Goal: Use online tool/utility: Utilize a website feature to perform a specific function

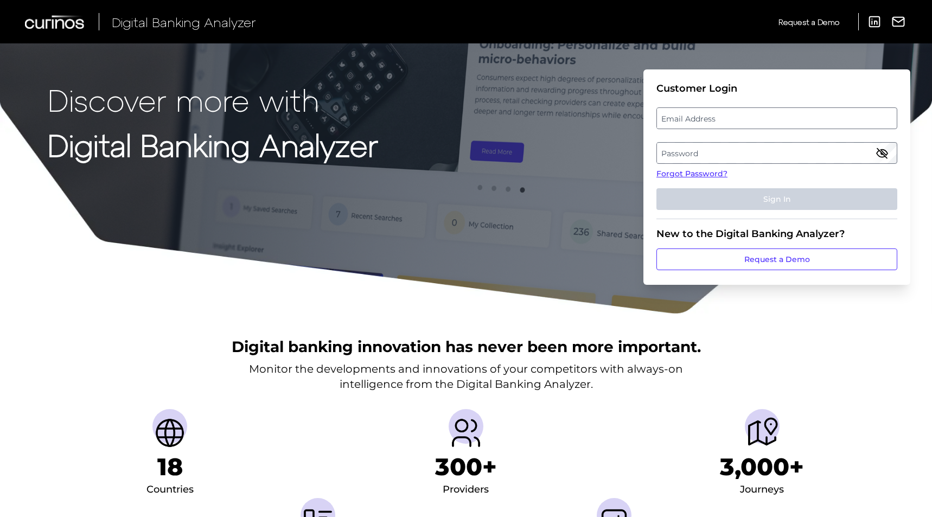
click at [732, 114] on label "Email Address" at bounding box center [776, 119] width 239 height 20
click at [732, 114] on input "email" at bounding box center [776, 118] width 241 height 22
type input "[EMAIL_ADDRESS][DOMAIN_NAME]"
click at [746, 147] on label "Password" at bounding box center [776, 153] width 239 height 20
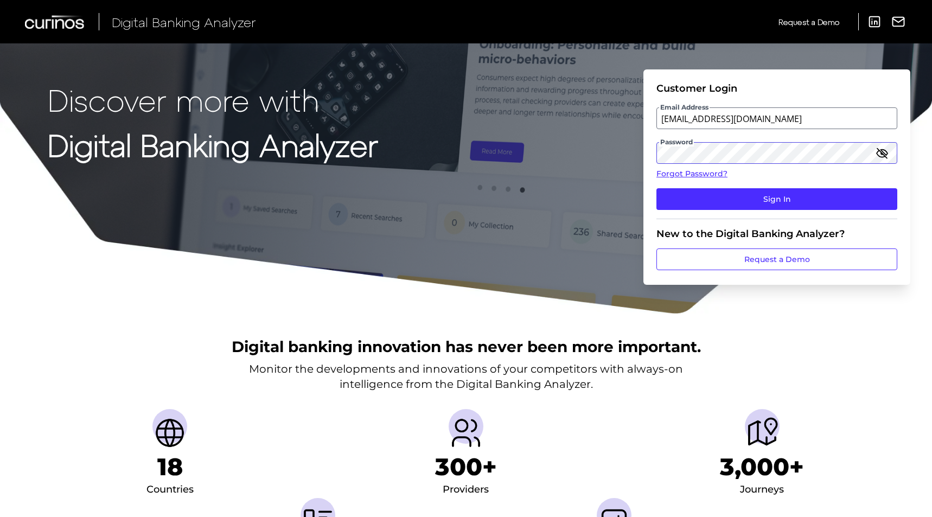
click at [656, 188] on button "Sign In" at bounding box center [776, 199] width 241 height 22
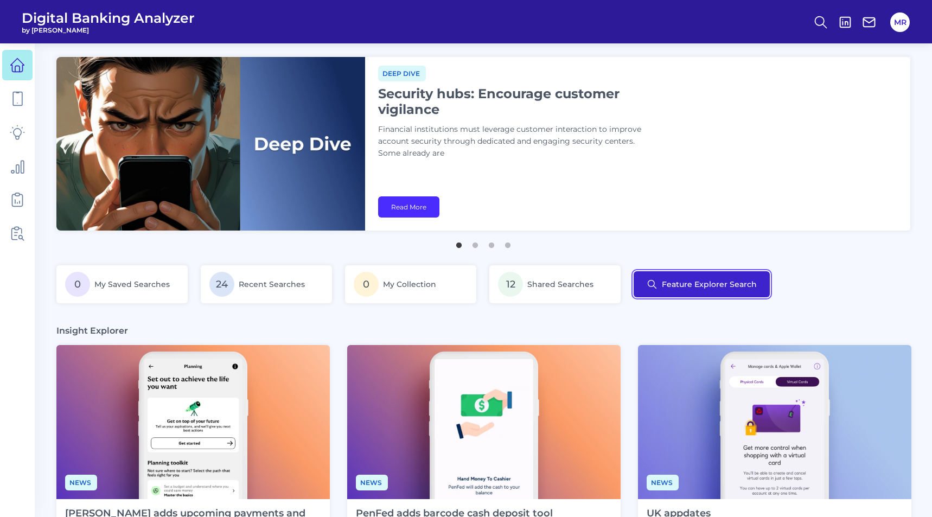
click at [708, 286] on button "Feature Explorer Search" at bounding box center [702, 284] width 136 height 26
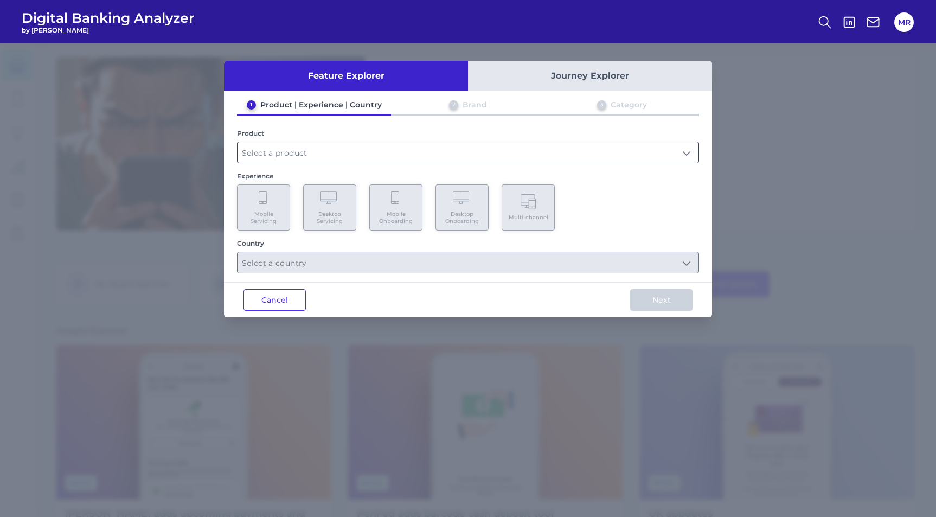
click at [369, 150] on input "text" at bounding box center [468, 152] width 461 height 21
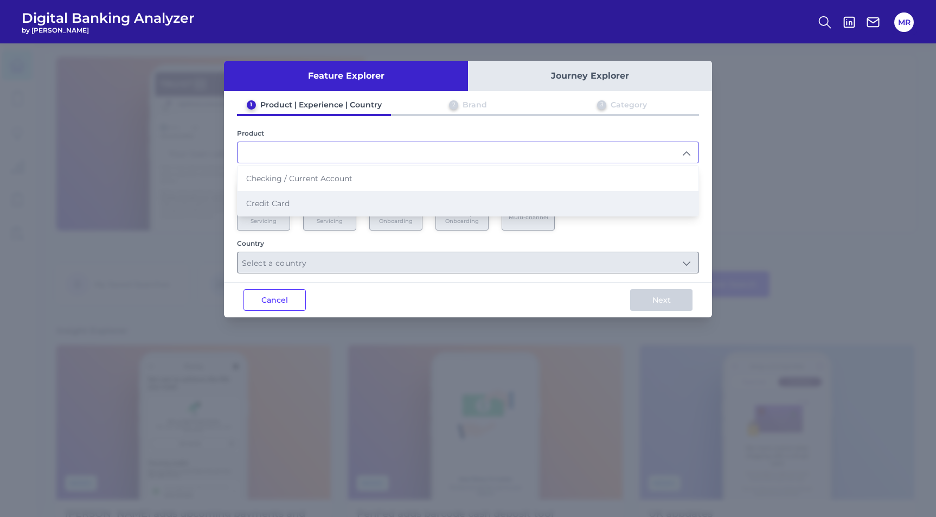
click at [290, 202] on li "Credit Card" at bounding box center [468, 203] width 461 height 25
type input "Credit Card"
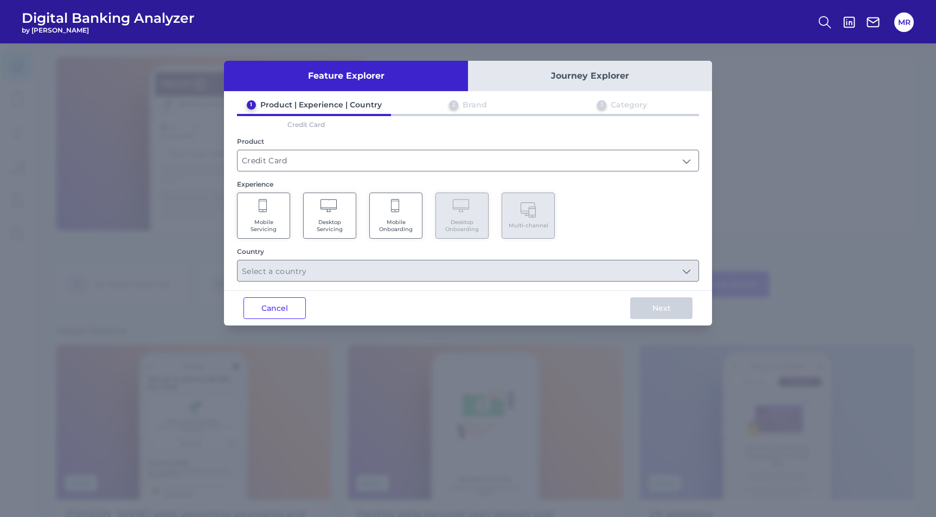
click at [263, 220] on span "Mobile Servicing" at bounding box center [263, 226] width 41 height 14
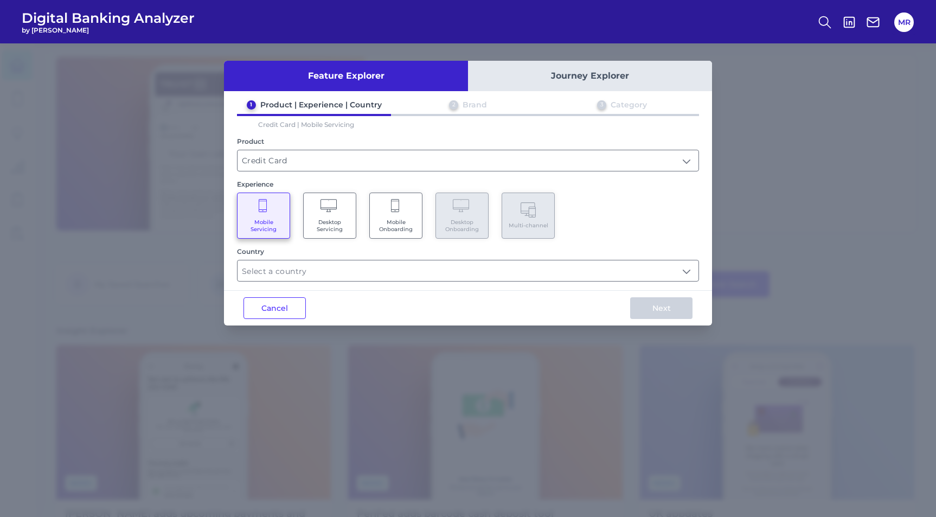
click at [331, 220] on span "Desktop Servicing" at bounding box center [329, 226] width 41 height 14
click at [271, 216] on Servicing "Mobile Servicing" at bounding box center [263, 216] width 53 height 46
click at [357, 272] on input "text" at bounding box center [468, 270] width 461 height 21
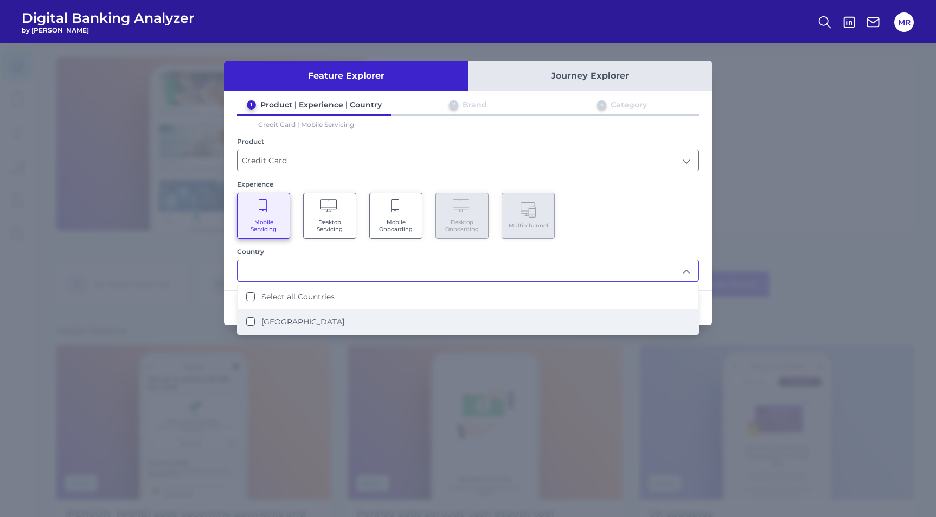
click at [250, 322] on States "[GEOGRAPHIC_DATA]" at bounding box center [250, 321] width 9 height 9
type input "Select all Countries"
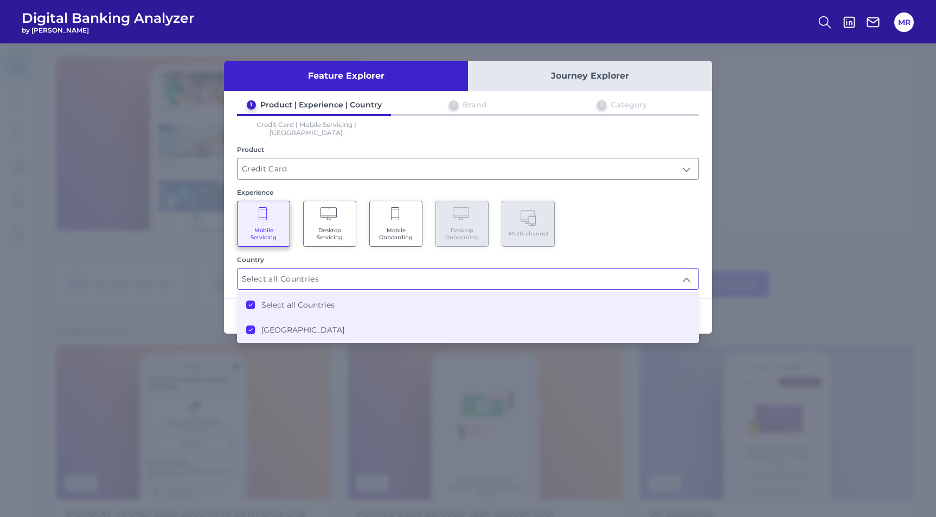
click at [388, 256] on div "Country" at bounding box center [468, 260] width 462 height 8
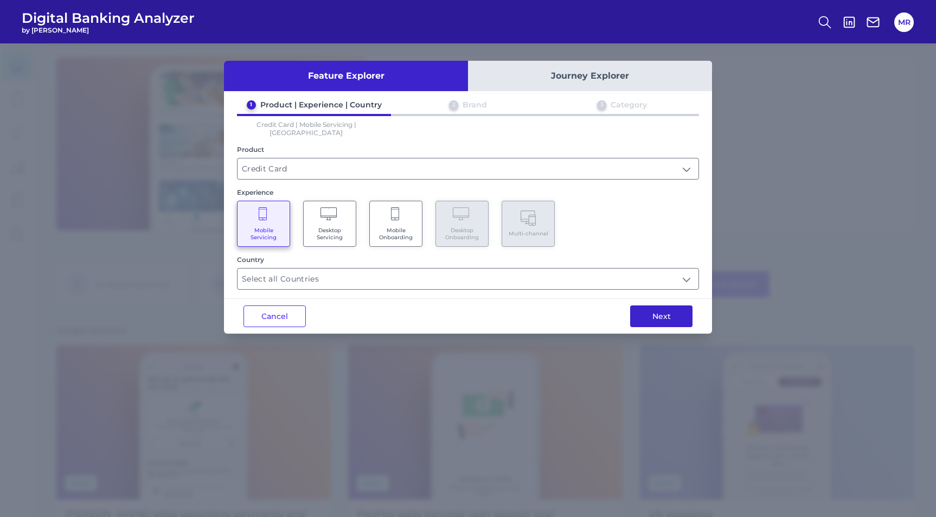
click at [654, 305] on button "Next" at bounding box center [661, 316] width 62 height 22
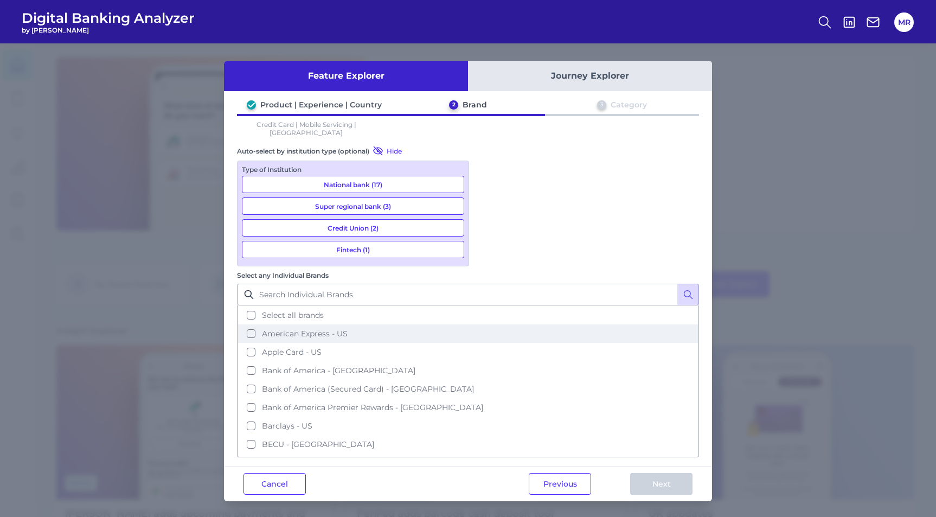
click at [484, 324] on button "American Express - US" at bounding box center [468, 333] width 460 height 18
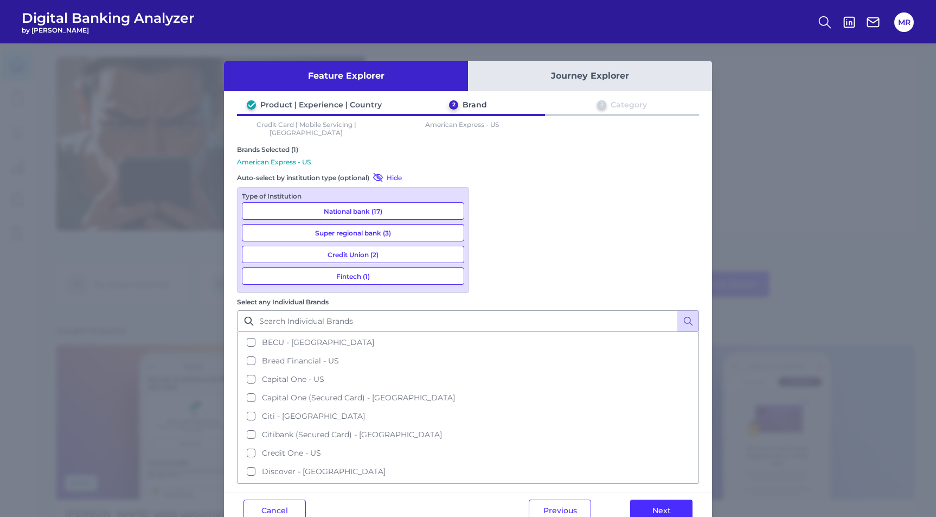
scroll to position [136, 0]
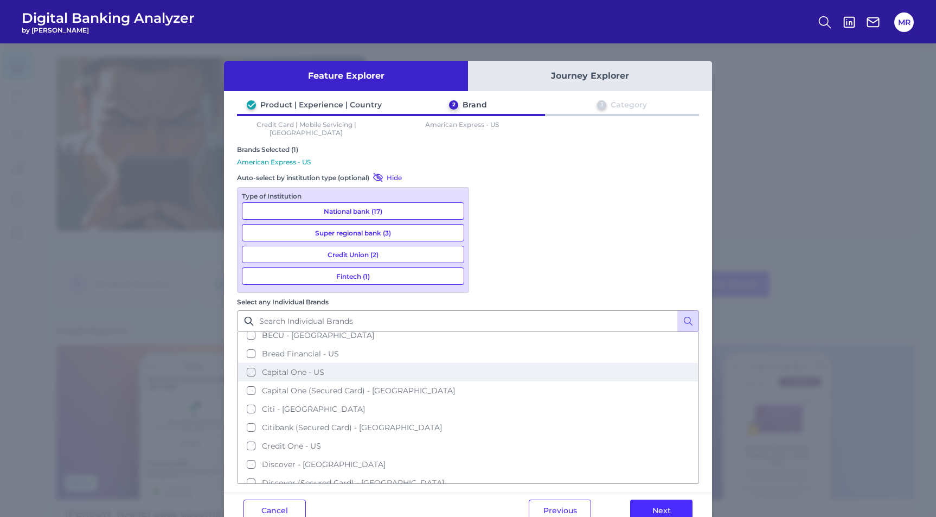
click at [486, 363] on button "Capital One - US" at bounding box center [468, 372] width 460 height 18
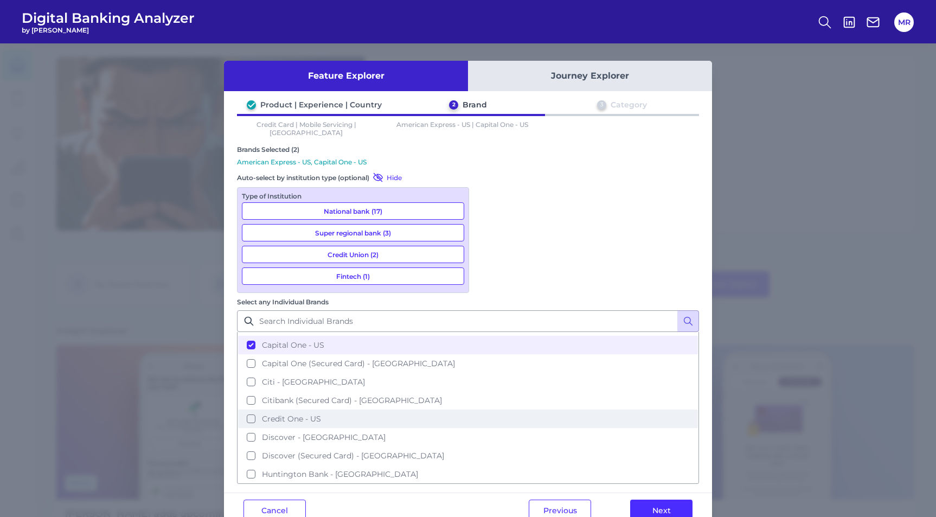
scroll to position [190, 0]
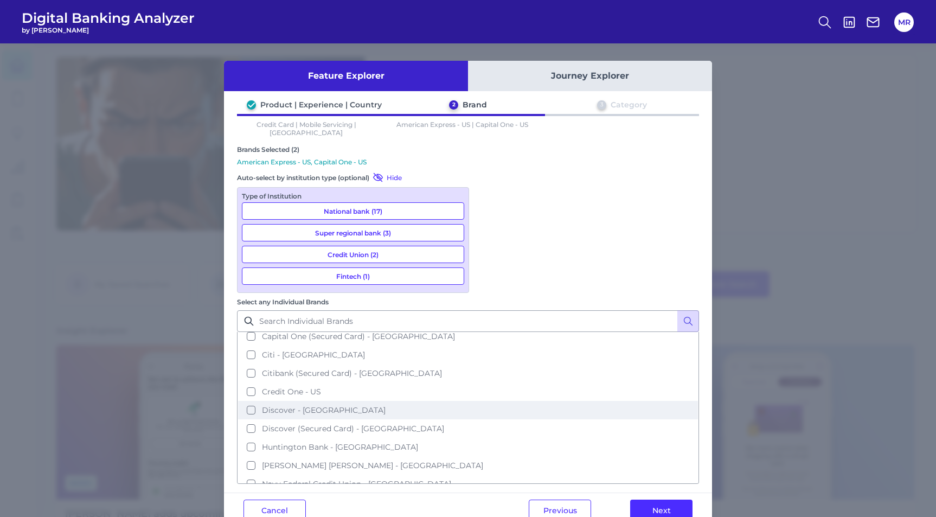
click at [487, 401] on button "Discover - [GEOGRAPHIC_DATA]" at bounding box center [468, 410] width 460 height 18
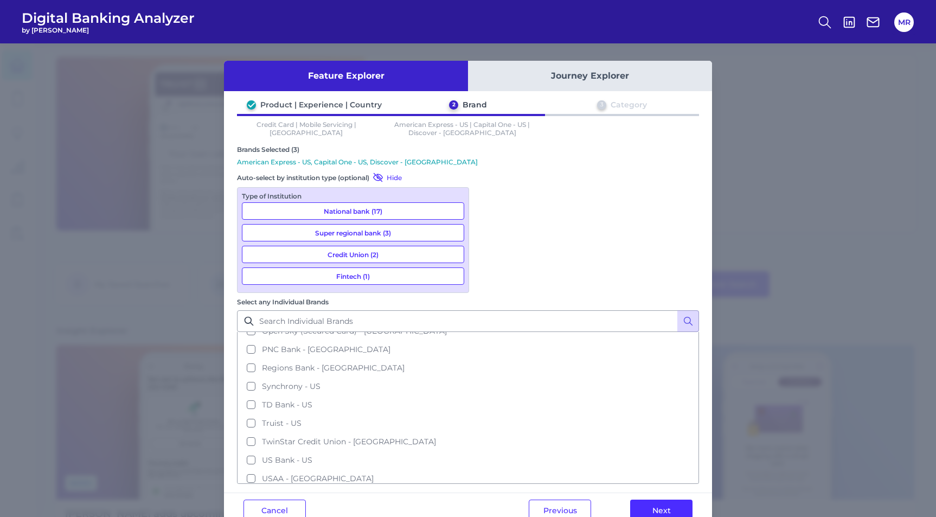
scroll to position [369, 0]
click at [665, 500] on button "Next" at bounding box center [661, 511] width 62 height 22
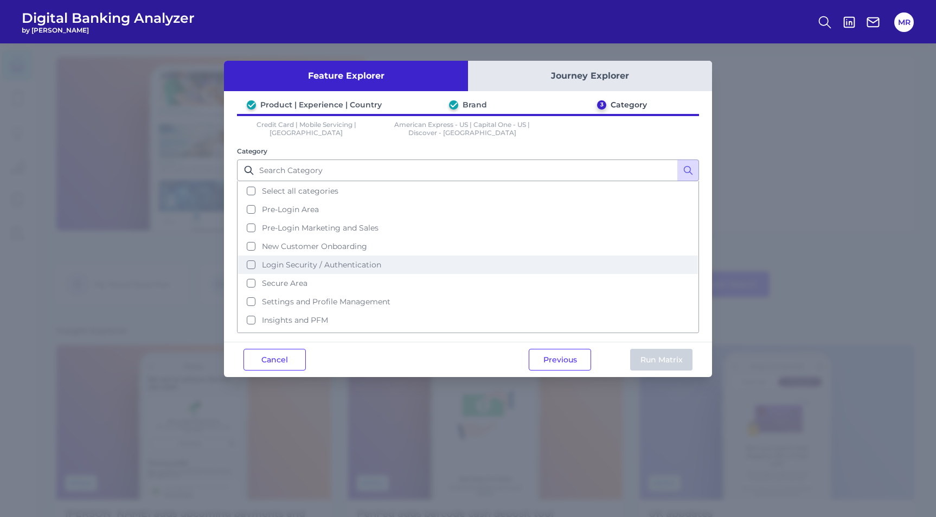
scroll to position [47, 0]
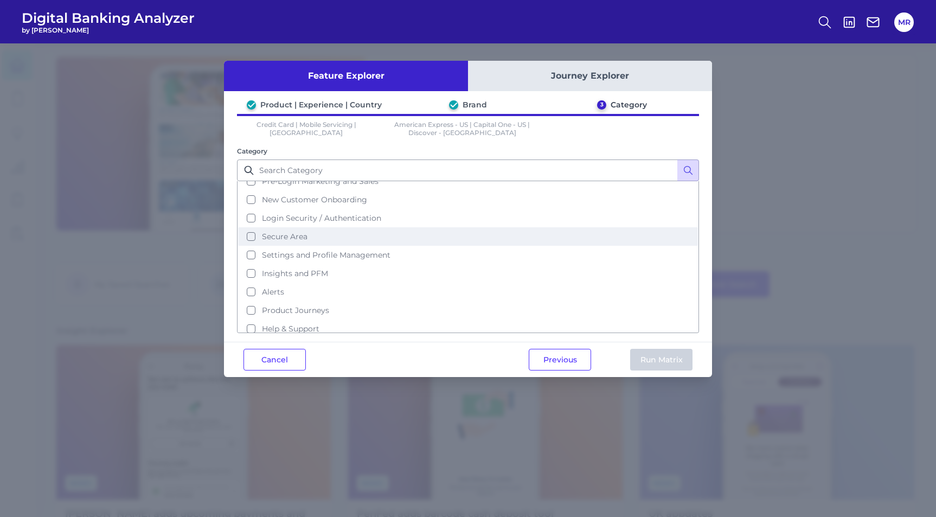
click at [251, 234] on button "Secure Area" at bounding box center [468, 236] width 460 height 18
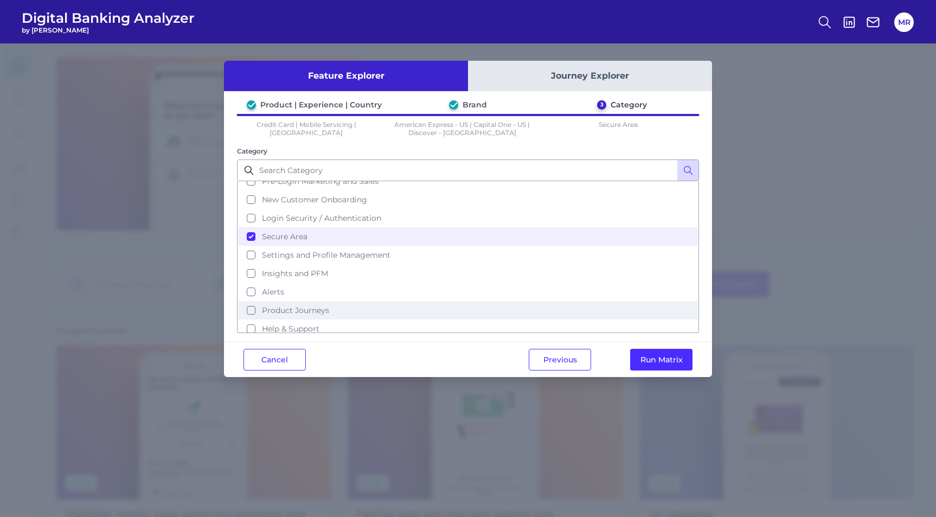
click at [251, 305] on button "Product Journeys" at bounding box center [468, 310] width 460 height 18
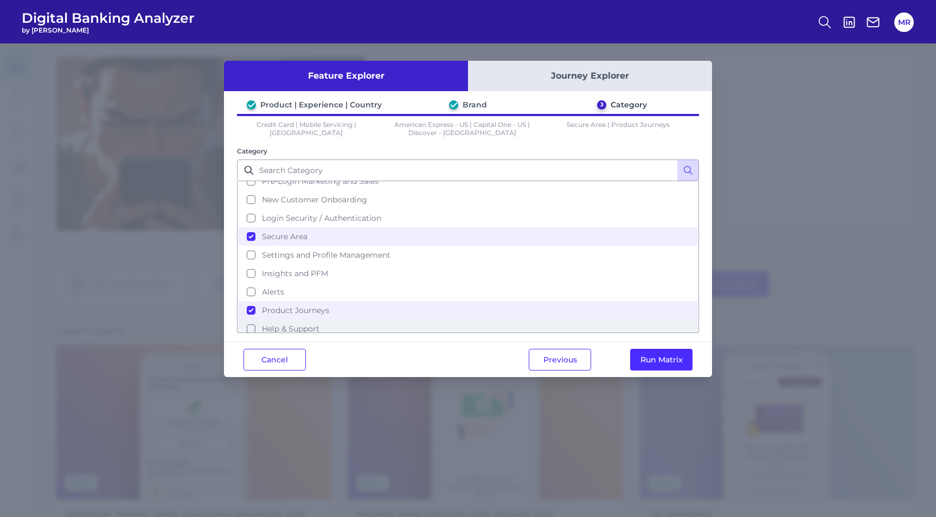
click at [250, 322] on button "Help & Support" at bounding box center [468, 329] width 460 height 18
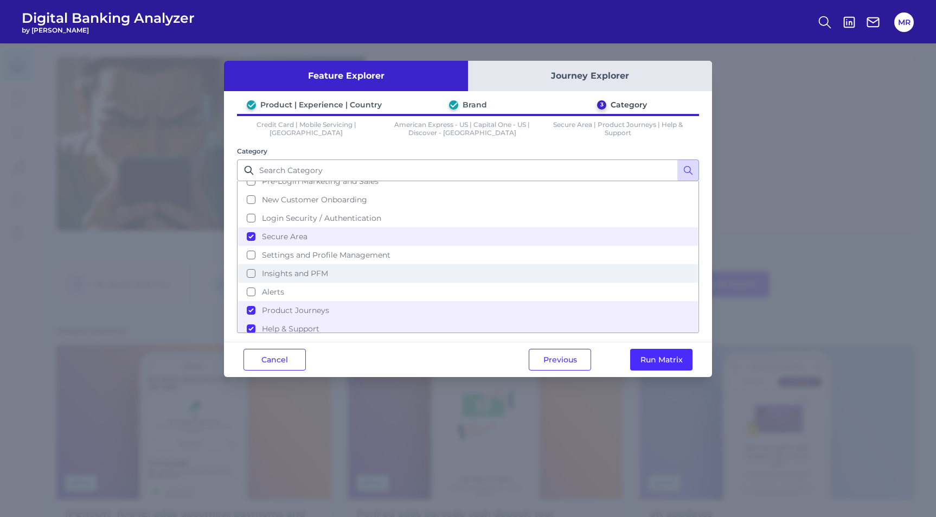
click at [250, 269] on button "Insights and PFM" at bounding box center [468, 273] width 460 height 18
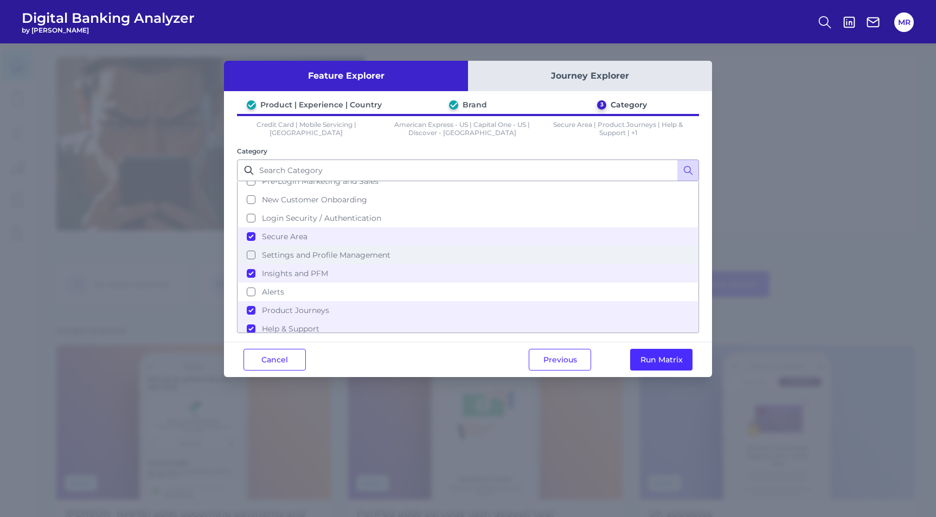
click at [251, 250] on button "Settings and Profile Management" at bounding box center [468, 255] width 460 height 18
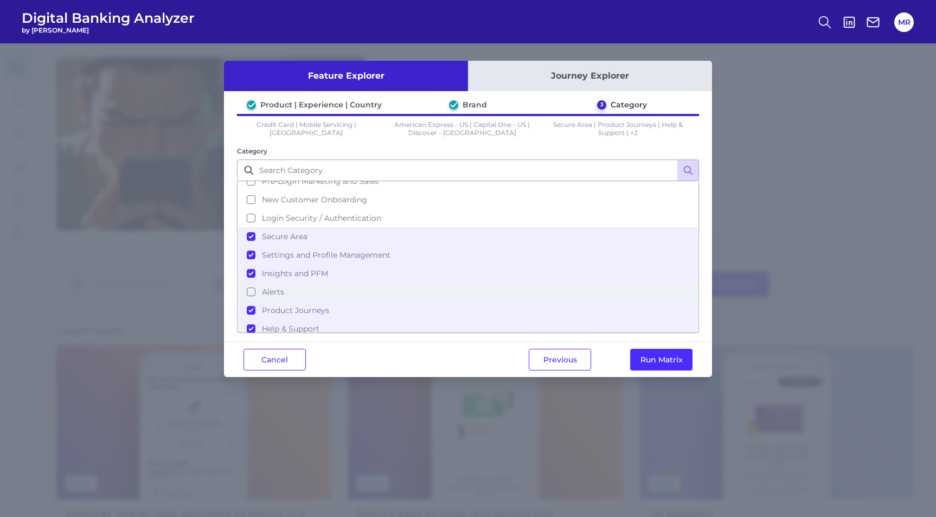
click at [252, 288] on button "Alerts" at bounding box center [468, 292] width 460 height 18
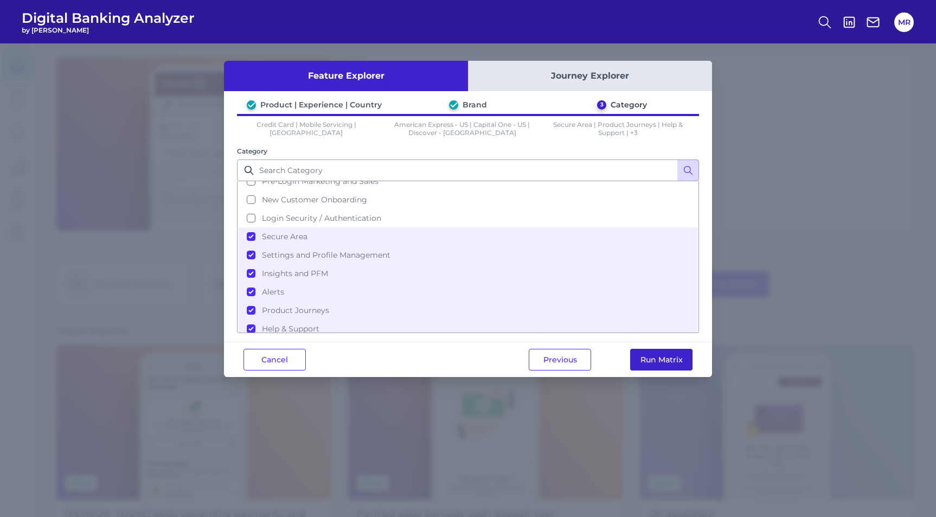
click at [659, 358] on button "Run Matrix" at bounding box center [661, 360] width 62 height 22
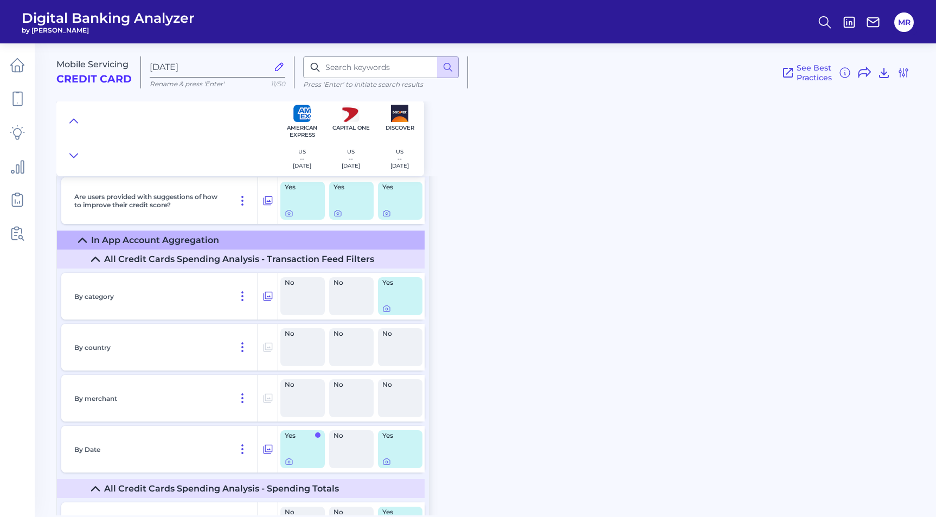
scroll to position [10812, 0]
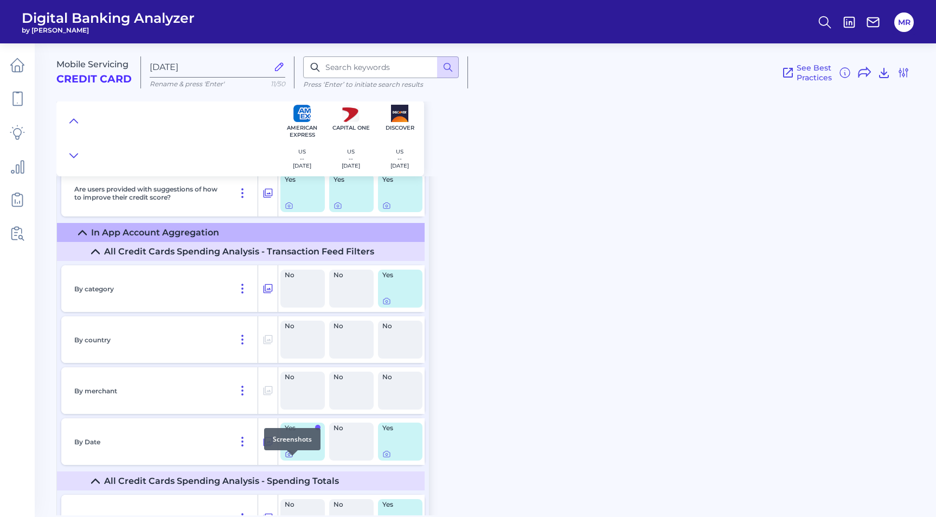
click at [288, 458] on icon at bounding box center [289, 454] width 9 height 9
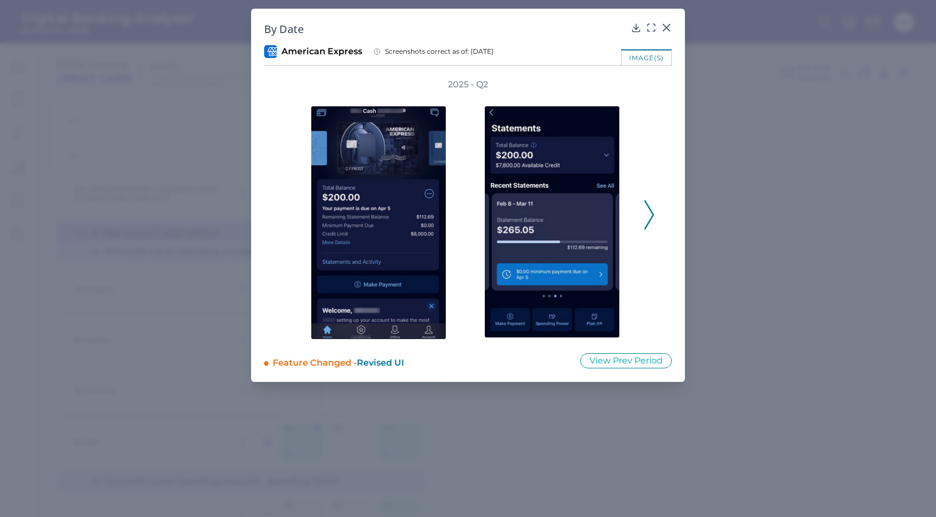
click at [648, 219] on icon at bounding box center [650, 214] width 10 height 29
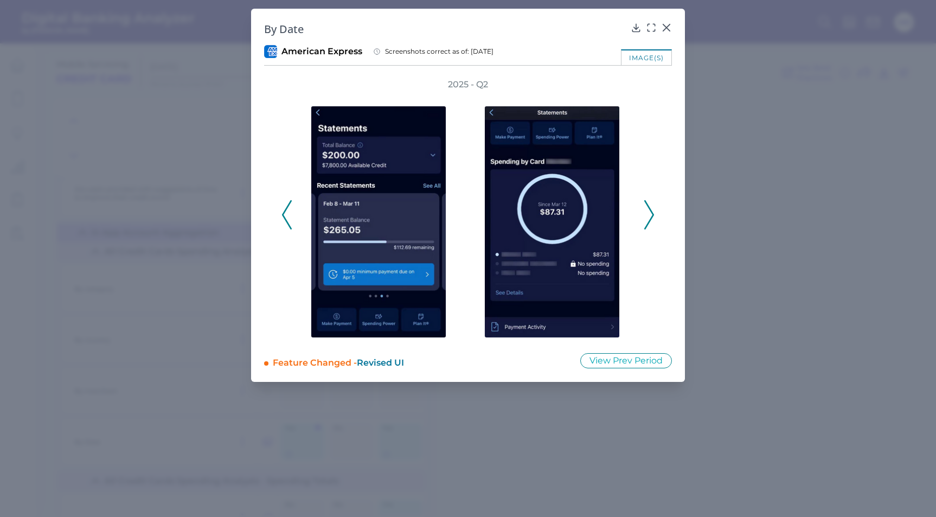
click at [648, 219] on icon at bounding box center [650, 214] width 10 height 29
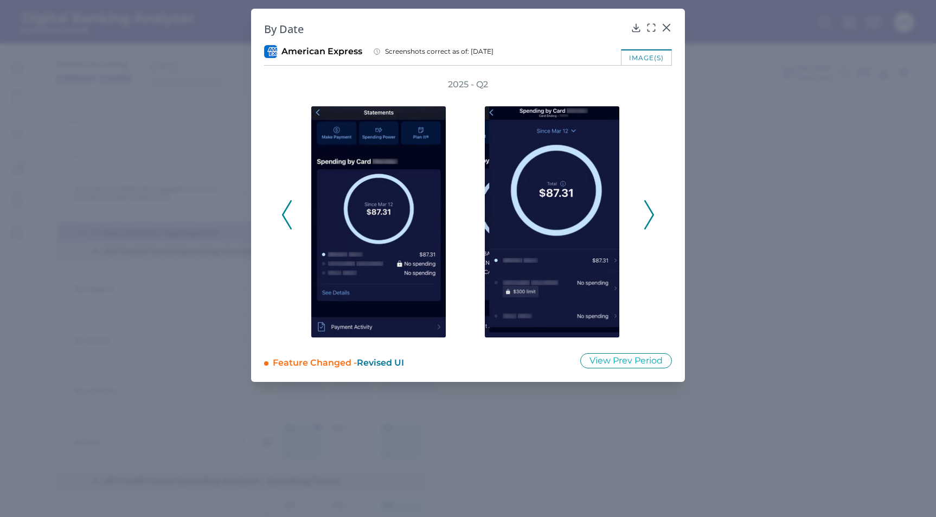
click at [648, 219] on icon at bounding box center [650, 214] width 10 height 29
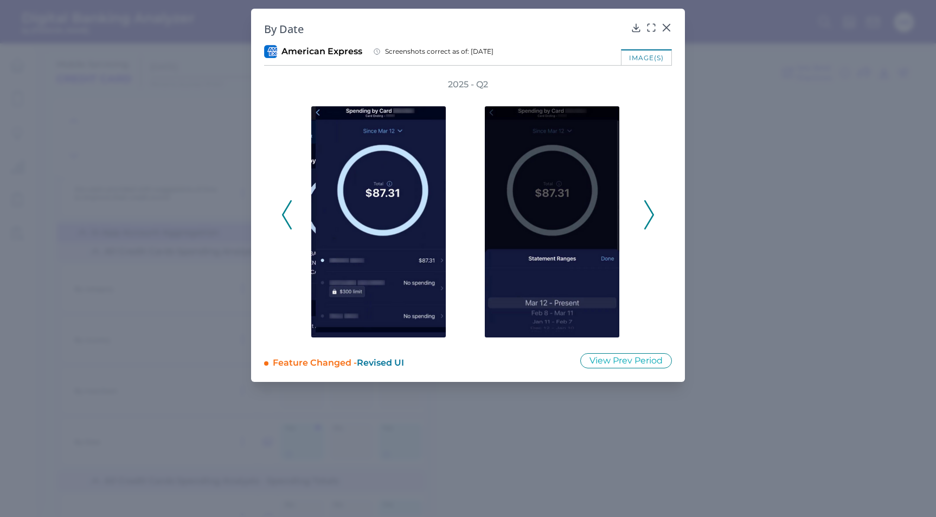
click at [648, 219] on icon at bounding box center [650, 214] width 10 height 29
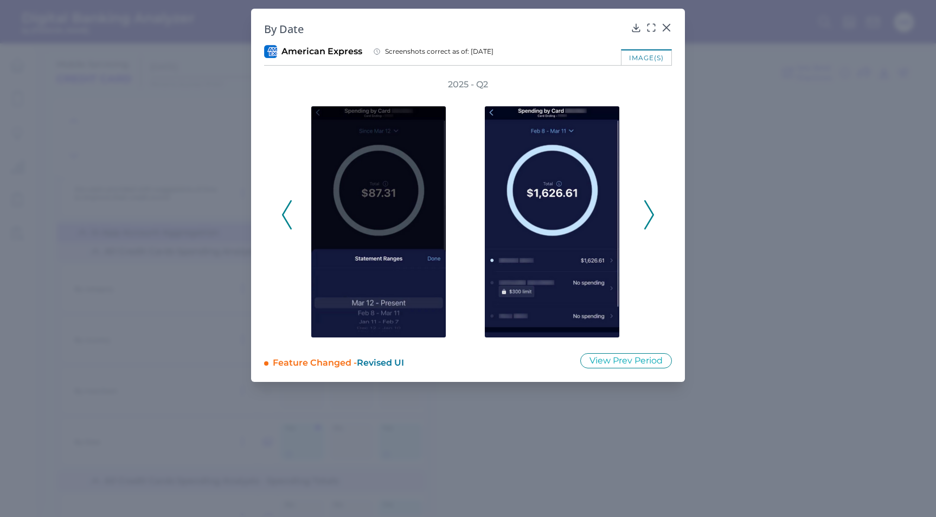
click at [648, 219] on icon at bounding box center [650, 214] width 10 height 29
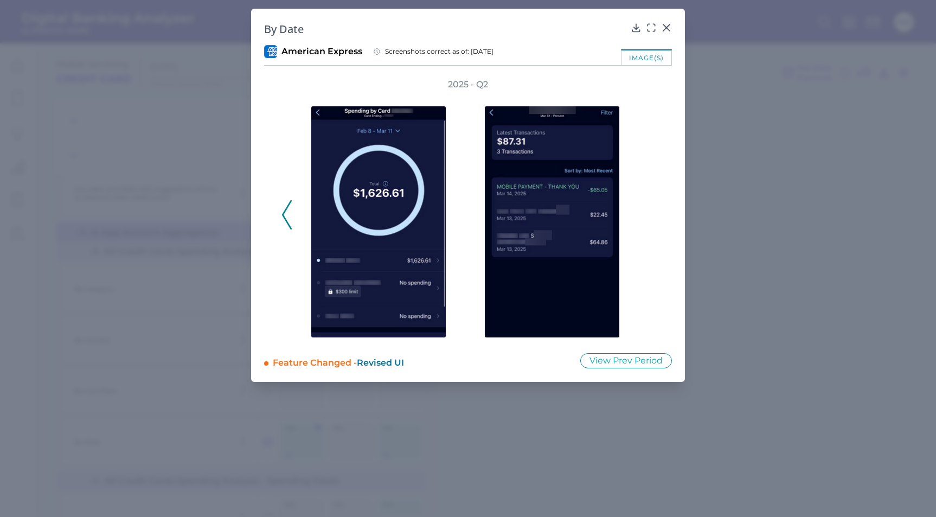
click at [648, 219] on div "2025 - Q2" at bounding box center [468, 209] width 373 height 261
click at [666, 28] on icon at bounding box center [666, 27] width 7 height 7
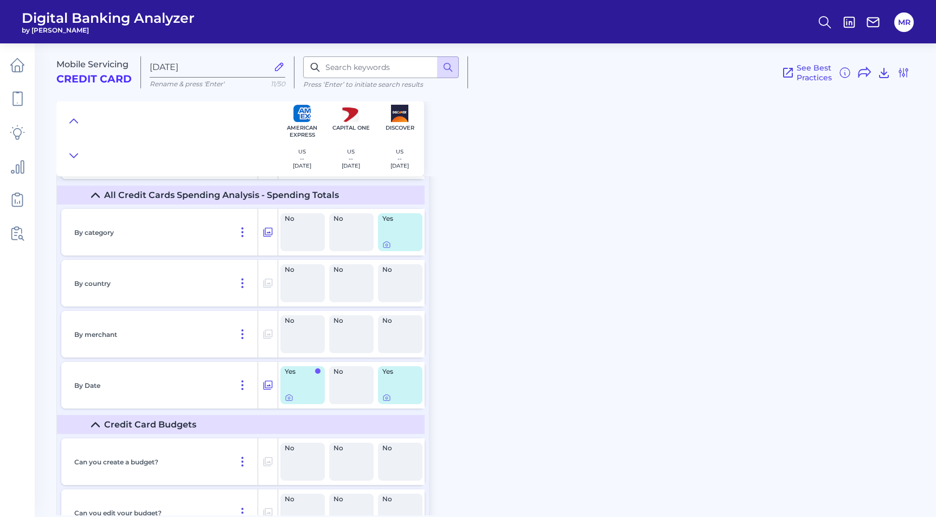
scroll to position [11101, 0]
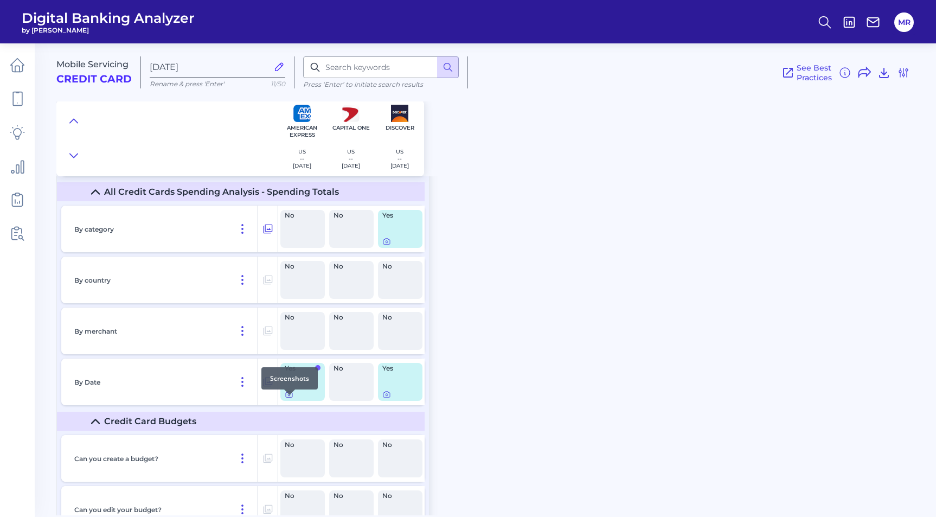
click at [288, 399] on icon at bounding box center [289, 394] width 9 height 9
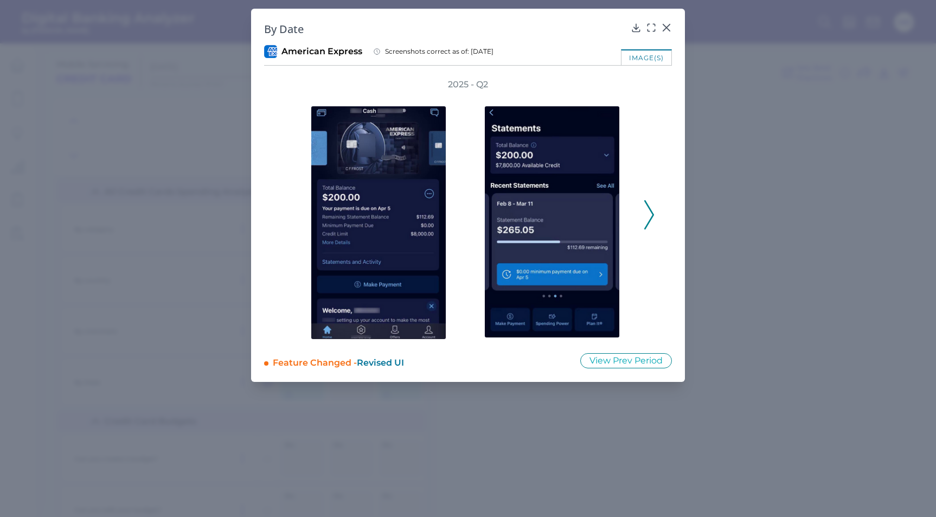
click at [651, 222] on icon at bounding box center [650, 214] width 10 height 29
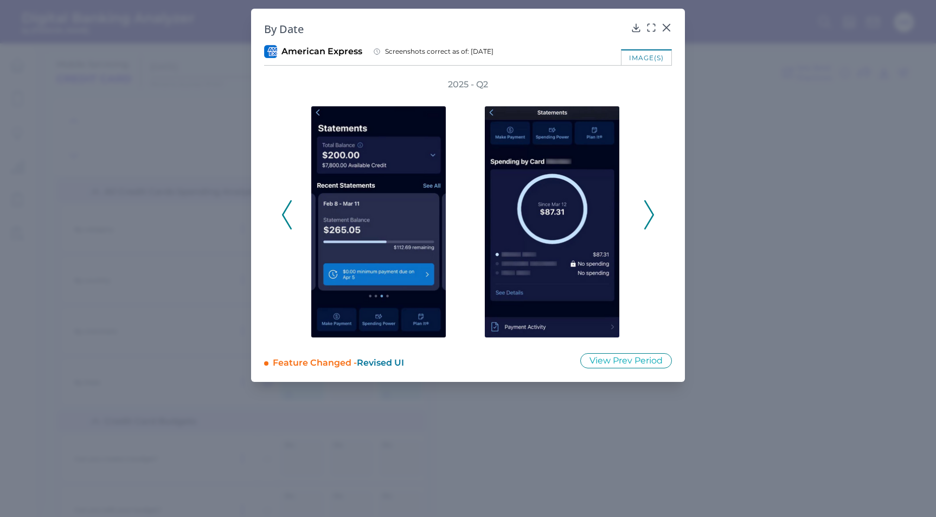
click at [651, 222] on icon at bounding box center [650, 214] width 10 height 29
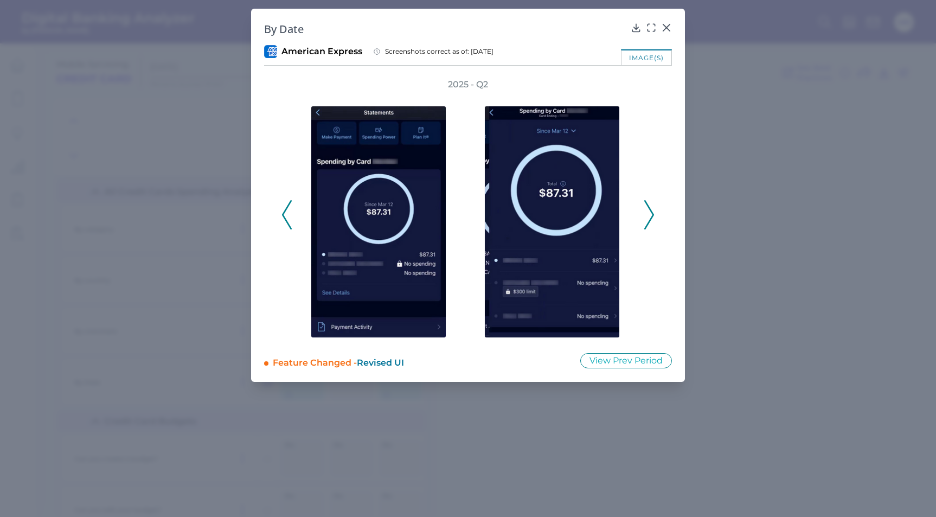
click at [651, 222] on icon at bounding box center [650, 214] width 10 height 29
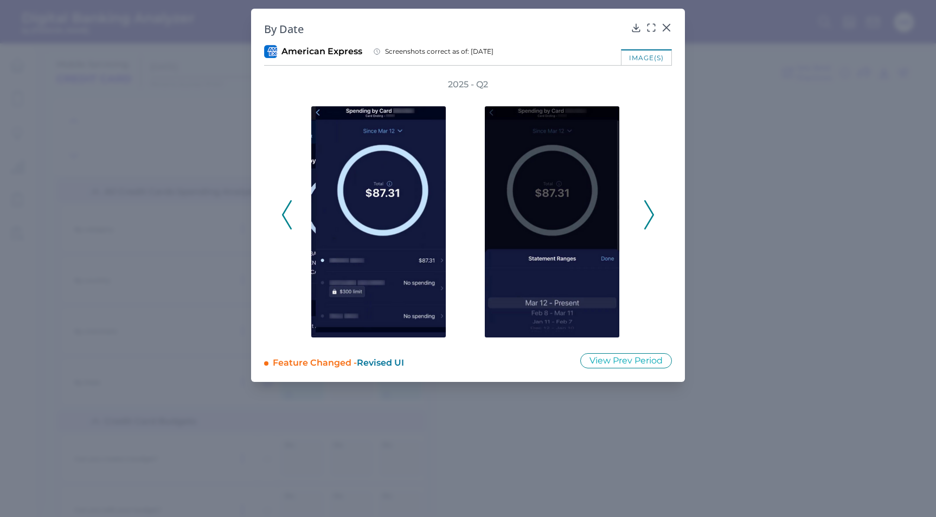
click at [651, 222] on icon at bounding box center [650, 214] width 10 height 29
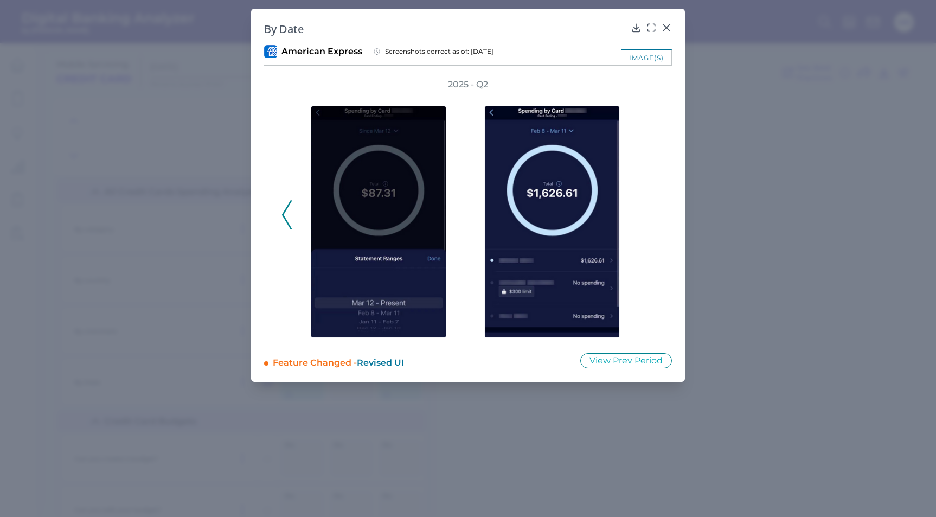
click at [651, 222] on div "2025 - Q2" at bounding box center [468, 209] width 373 height 261
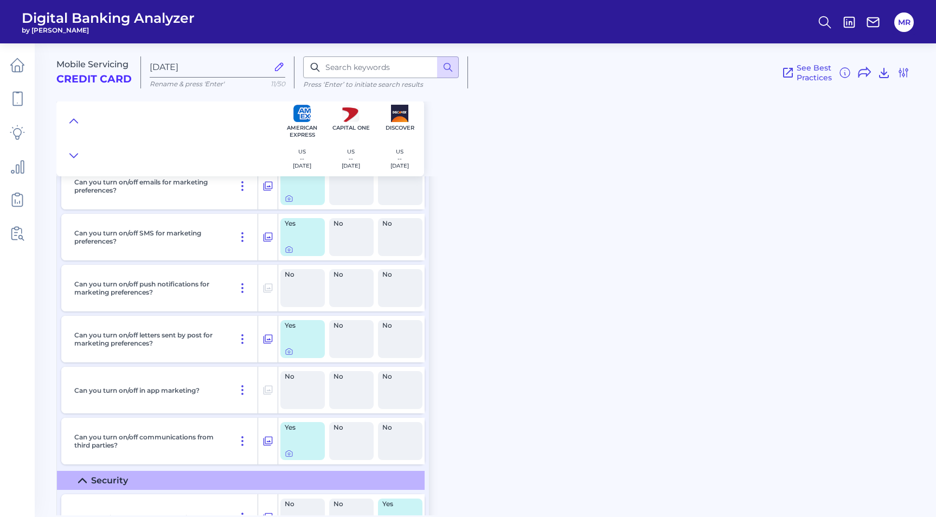
scroll to position [6331, 0]
